Goal: Task Accomplishment & Management: Complete application form

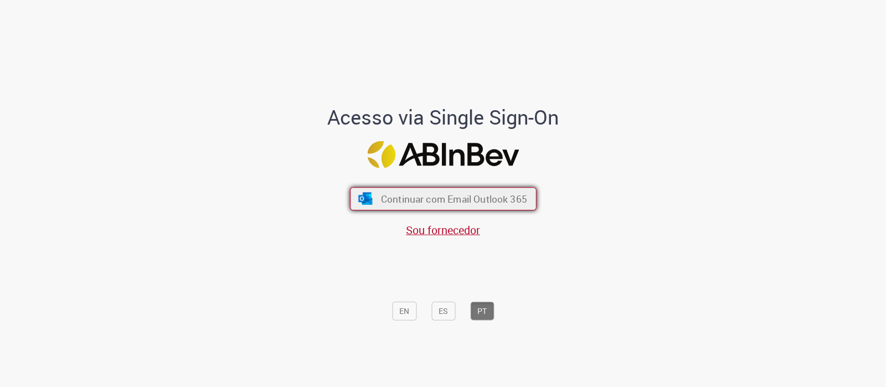
click at [504, 200] on span "Continuar com Email Outlook 365" at bounding box center [453, 199] width 146 height 13
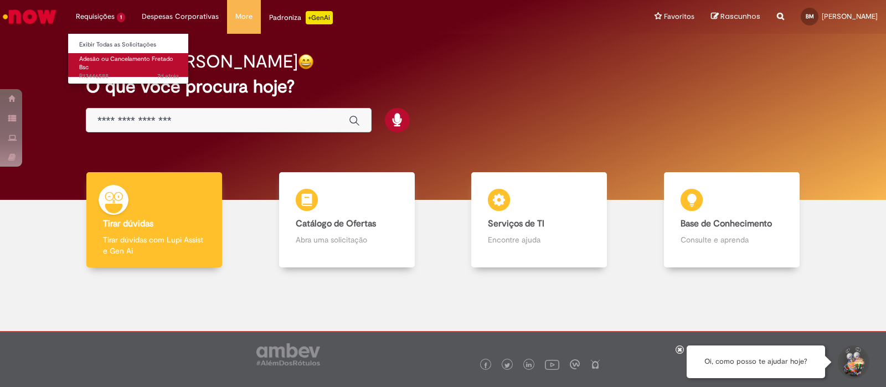
click at [113, 68] on link "Adesão ou Cancelamento Fretado Bsc 7d atrás 7 dias atrás R13446588" at bounding box center [129, 65] width 122 height 24
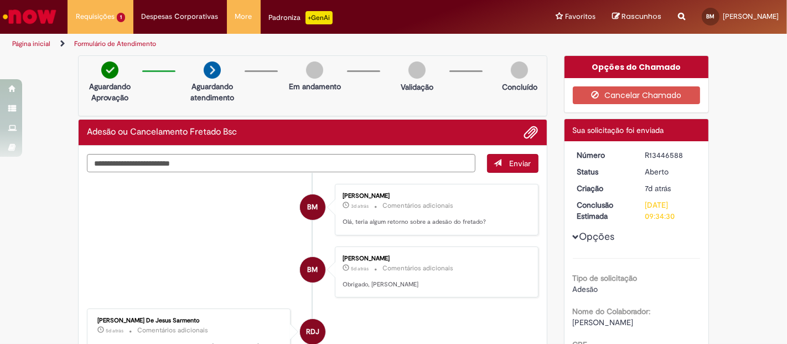
click at [33, 24] on img "Ir para a Homepage" at bounding box center [29, 17] width 57 height 22
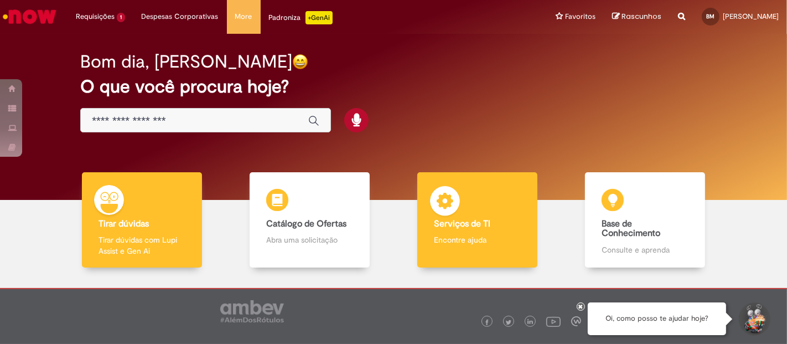
click at [484, 222] on h4 "Serviços de TI" at bounding box center [477, 224] width 87 height 10
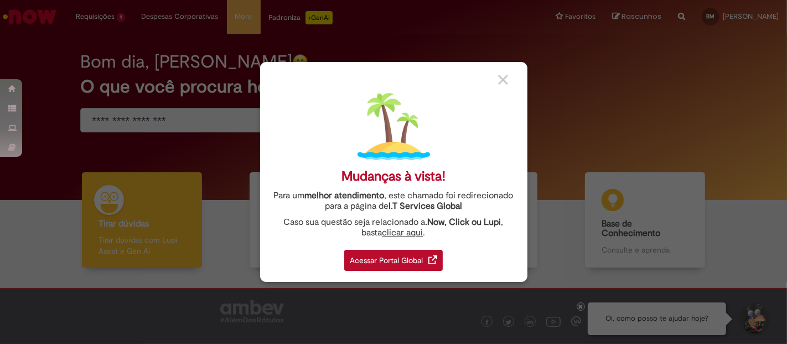
click at [383, 260] on div "Acessar Portal Global" at bounding box center [393, 260] width 99 height 21
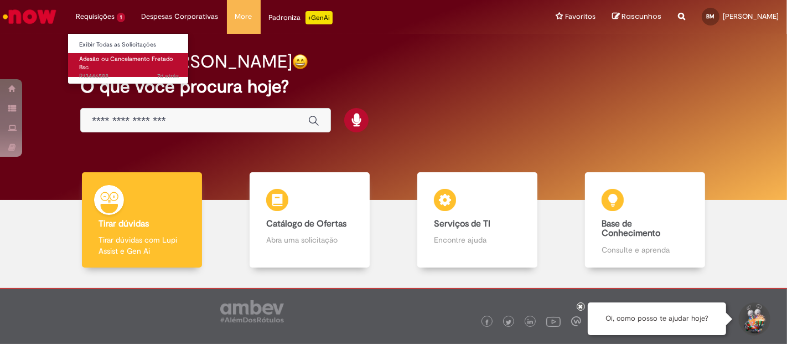
click at [111, 67] on link "Adesão ou Cancelamento Fretado Bsc 7d atrás 7 dias atrás R13446588" at bounding box center [129, 65] width 122 height 24
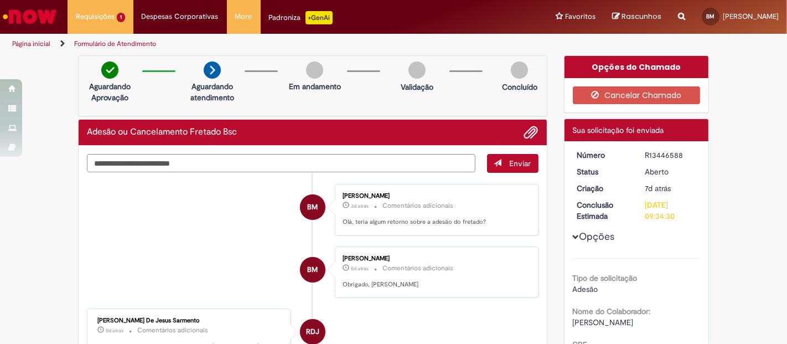
scroll to position [61, 0]
